Goal: Transaction & Acquisition: Purchase product/service

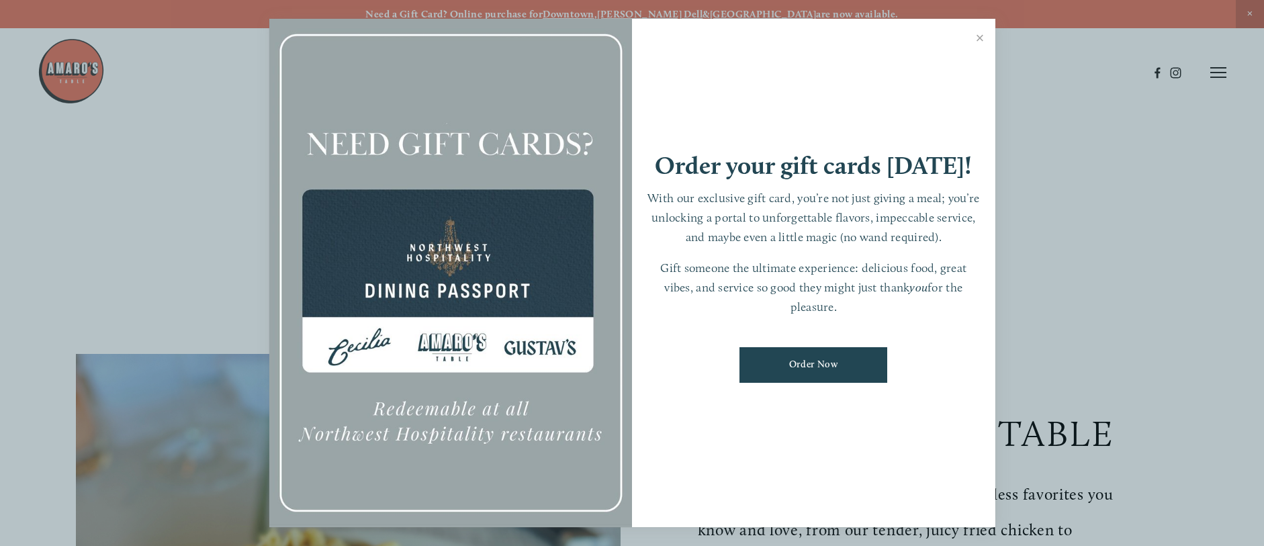
click at [64, 71] on div at bounding box center [632, 273] width 1264 height 546
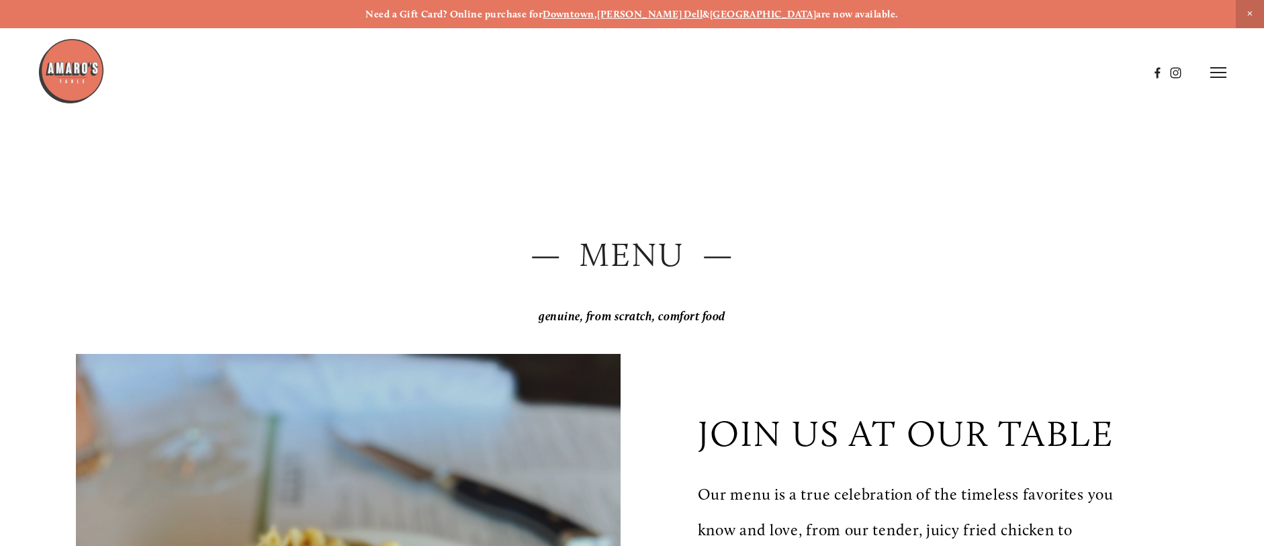
click at [76, 79] on img at bounding box center [71, 71] width 67 height 67
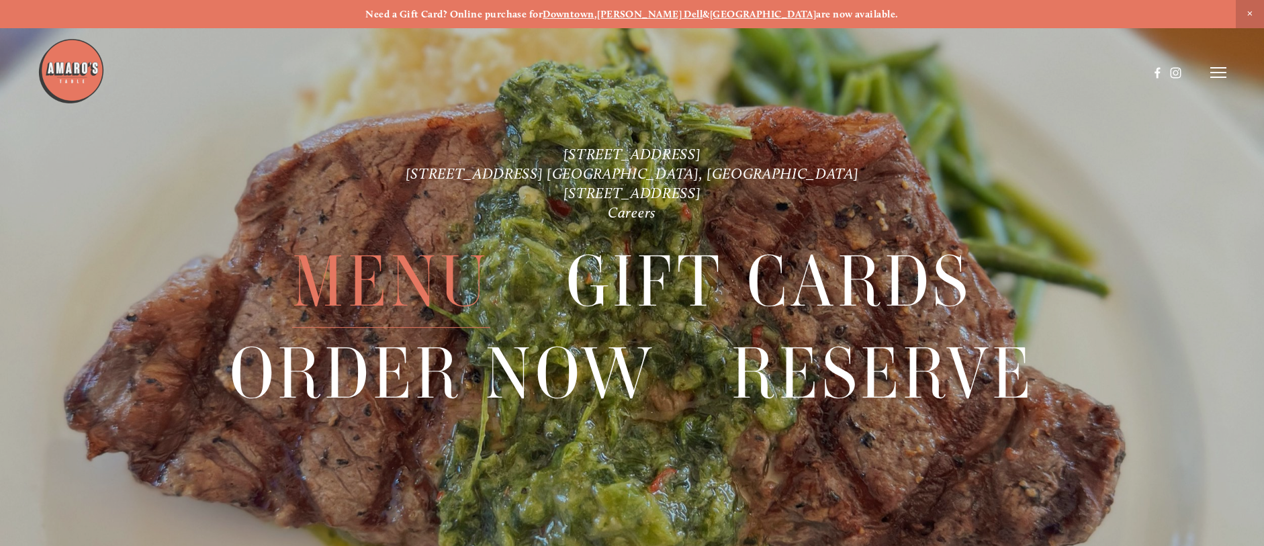
click at [418, 292] on span "Menu" at bounding box center [390, 282] width 197 height 92
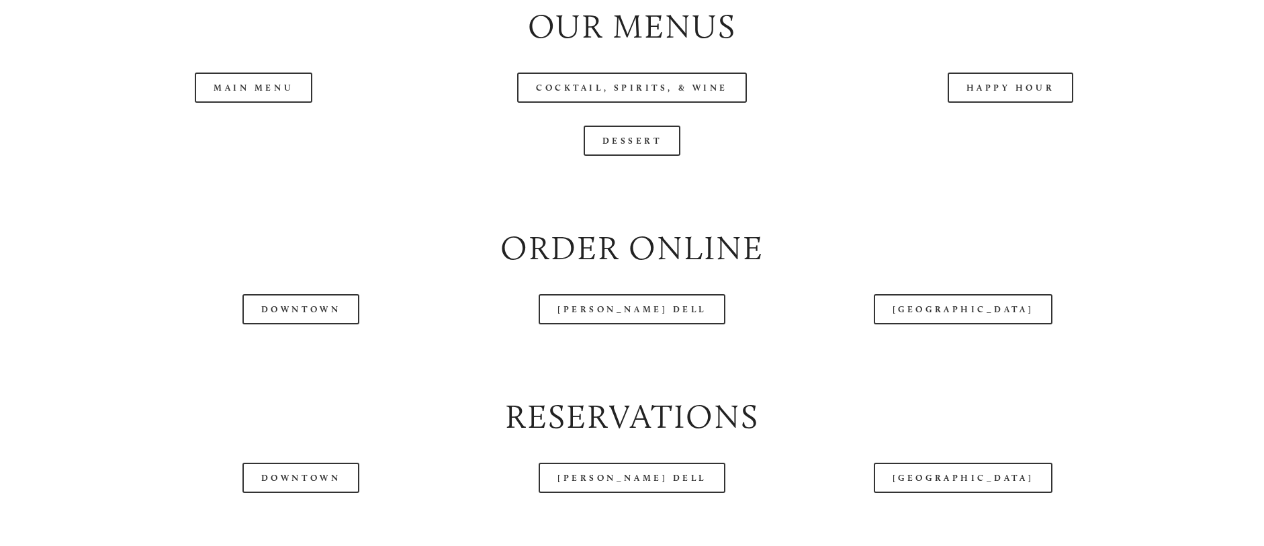
scroll to position [1580, 0]
click at [955, 324] on link "[GEOGRAPHIC_DATA]" at bounding box center [963, 308] width 179 height 30
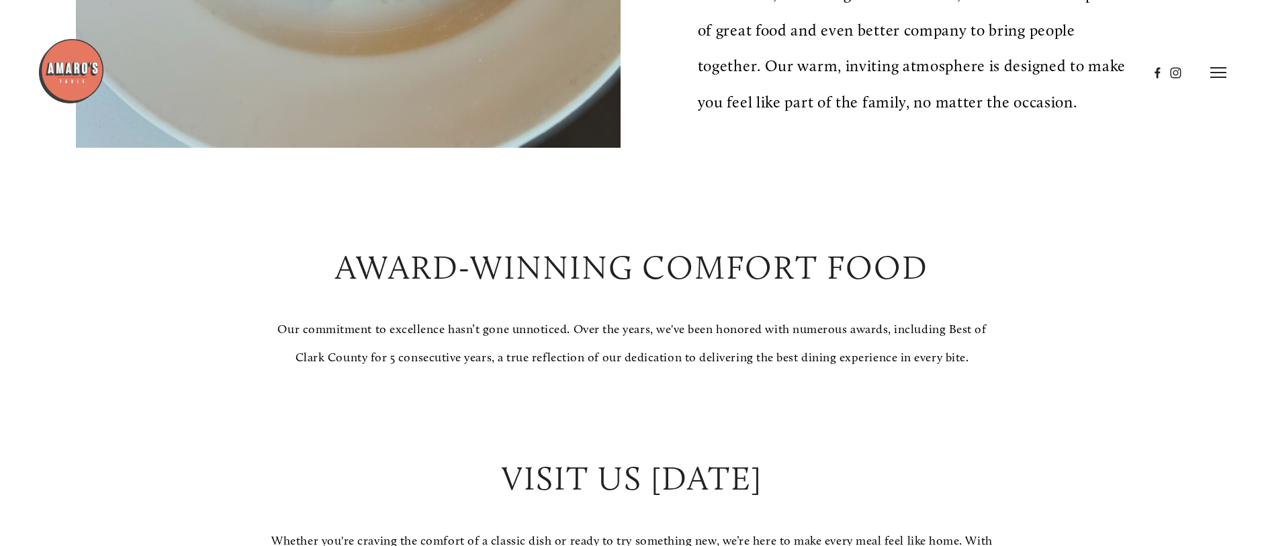
scroll to position [930, 0]
click at [79, 96] on img at bounding box center [71, 71] width 67 height 67
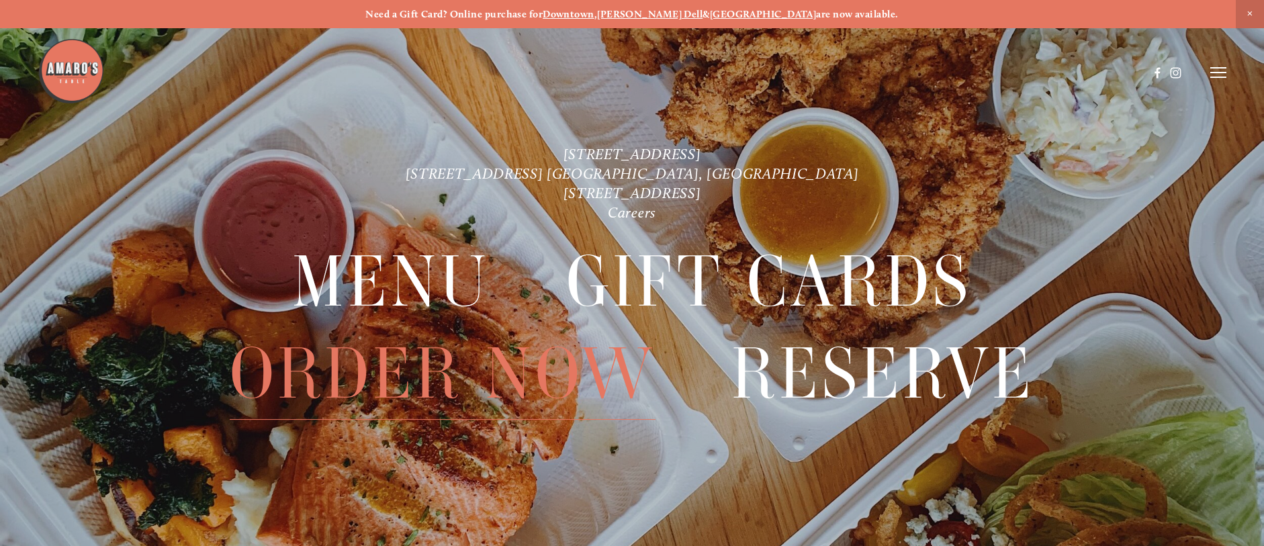
click at [429, 376] on span "Order Now" at bounding box center [443, 374] width 426 height 92
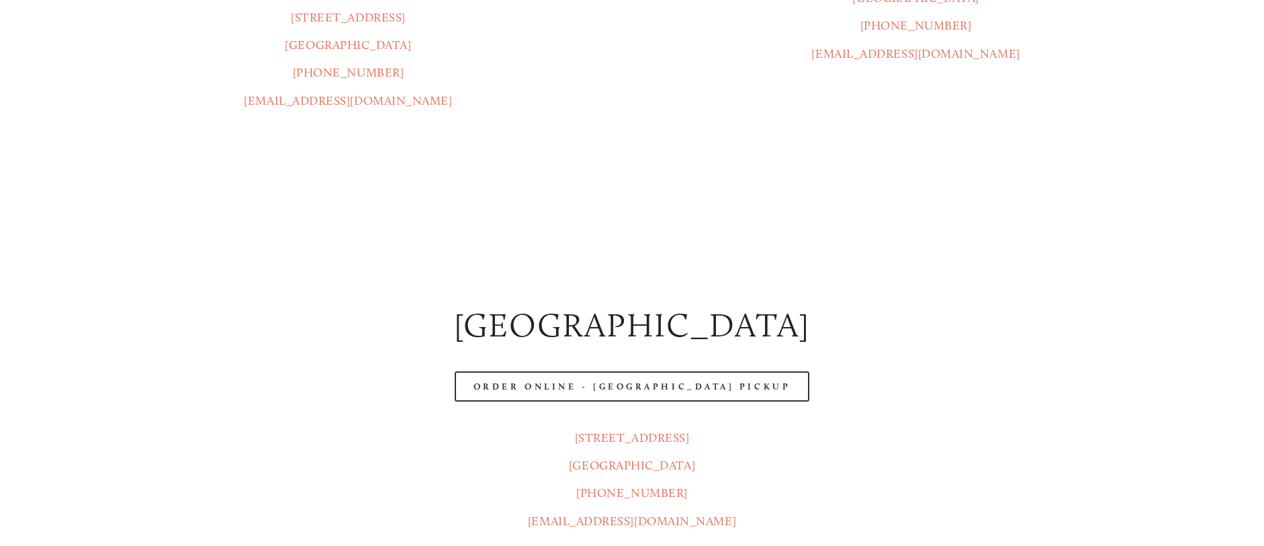
scroll to position [513, 0]
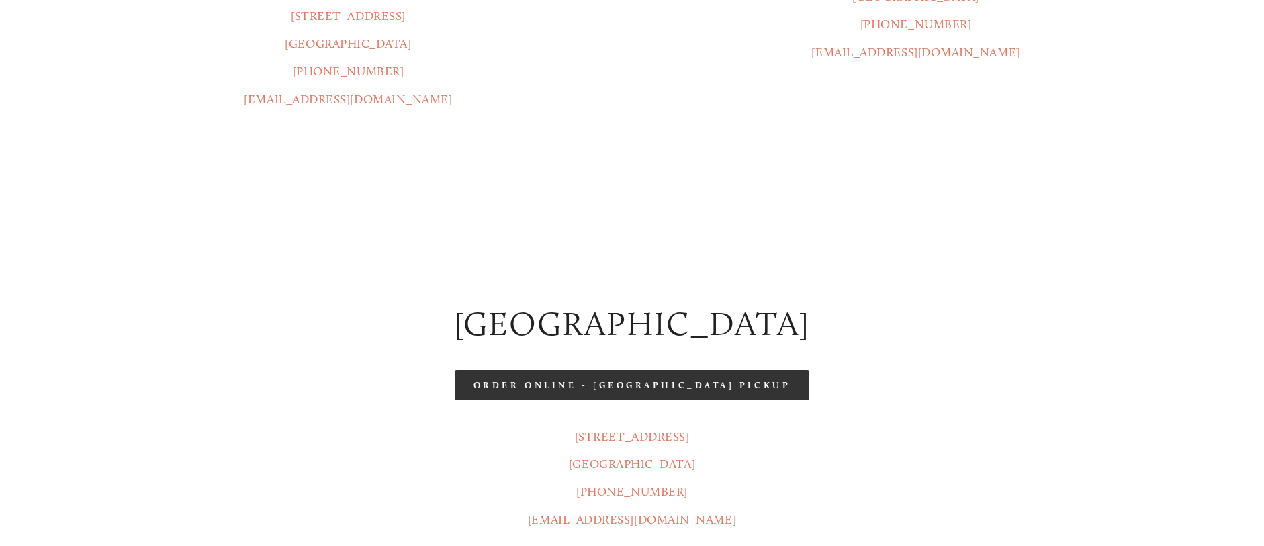
click at [639, 370] on link "Order Online - [GEOGRAPHIC_DATA] Pickup" at bounding box center [632, 385] width 355 height 30
